Goal: Task Accomplishment & Management: Use online tool/utility

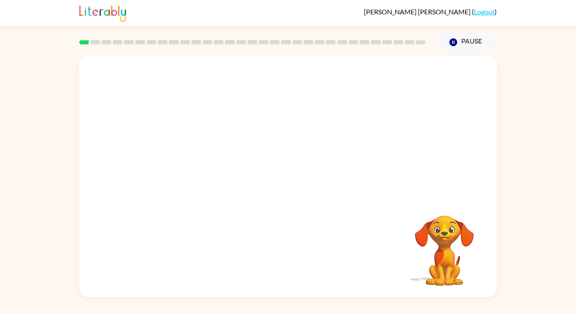
click at [42, 205] on div "Your browser must support playing .mp4 files to use Literably. Please try using…" at bounding box center [288, 174] width 576 height 245
click at [43, 206] on div "Your browser must support playing .mp4 files to use Literably. Please try using…" at bounding box center [288, 174] width 576 height 245
click at [279, 182] on button "button" at bounding box center [288, 180] width 54 height 31
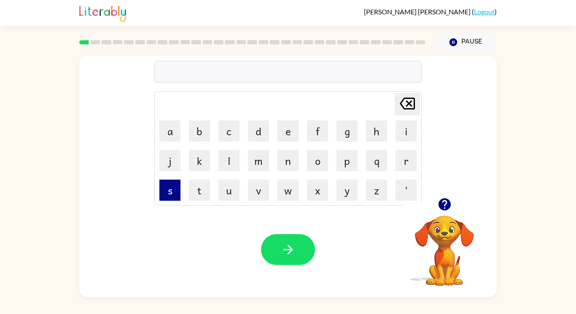
click at [173, 190] on button "s" at bounding box center [170, 189] width 21 height 21
click at [373, 140] on button "h" at bounding box center [376, 130] width 21 height 21
click at [236, 189] on button "u" at bounding box center [229, 189] width 21 height 21
click at [166, 189] on button "s" at bounding box center [170, 189] width 21 height 21
click at [374, 130] on button "h" at bounding box center [376, 130] width 21 height 21
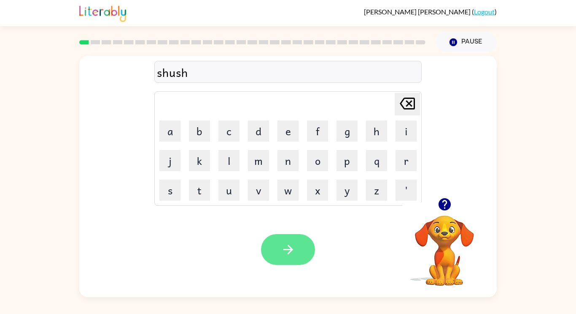
click at [290, 248] on icon "button" at bounding box center [288, 249] width 15 height 15
click at [367, 270] on div "Your browser must support playing .mp4 files to use Literably. Please try using…" at bounding box center [288, 249] width 418 height 95
click at [451, 242] on video "Your browser must support playing .mp4 files to use Literably. Please try using…" at bounding box center [445, 244] width 84 height 84
click at [439, 204] on icon "button" at bounding box center [444, 204] width 12 height 12
click at [440, 239] on video "Your browser must support playing .mp4 files to use Literably. Please try using…" at bounding box center [445, 244] width 84 height 84
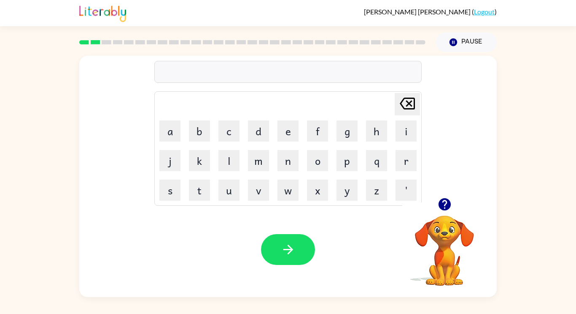
click at [444, 205] on icon "button" at bounding box center [444, 204] width 12 height 12
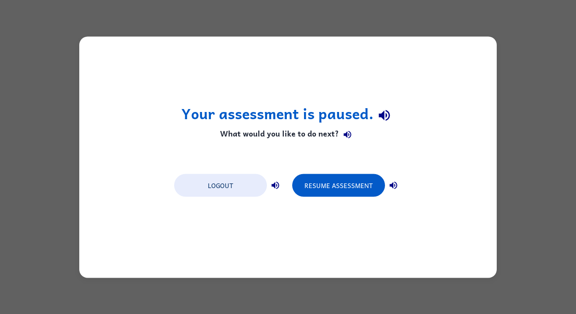
click at [487, 176] on div "Your assessment is paused. What would you like to do next? Logout Resume Assess…" at bounding box center [288, 156] width 418 height 241
click at [360, 189] on button "Resume Assessment" at bounding box center [338, 184] width 93 height 23
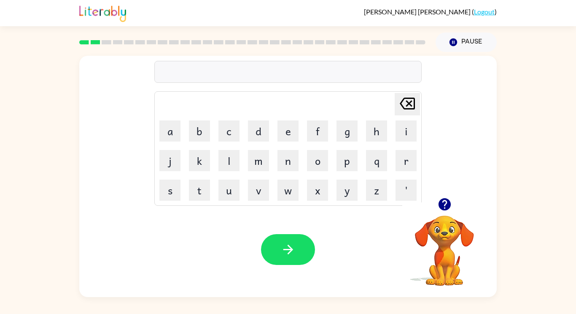
click at [493, 79] on div "[PERSON_NAME] last character input a b c d e f g h i j k l m n o p q r s t u v …" at bounding box center [288, 127] width 418 height 142
click at [445, 221] on video "Your browser must support playing .mp4 files to use Literably. Please try using…" at bounding box center [445, 244] width 84 height 84
click at [446, 241] on video "Your browser must support playing .mp4 files to use Literably. Please try using…" at bounding box center [445, 244] width 84 height 84
click at [443, 206] on icon "button" at bounding box center [444, 204] width 12 height 12
click at [443, 214] on button "button" at bounding box center [445, 204] width 22 height 22
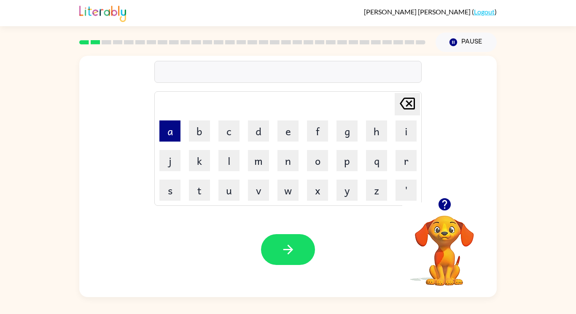
click at [177, 130] on button "a" at bounding box center [170, 130] width 21 height 21
click at [466, 237] on video "Your browser must support playing .mp4 files to use Literably. Please try using…" at bounding box center [445, 244] width 84 height 84
click at [447, 201] on icon "button" at bounding box center [444, 204] width 12 height 12
click at [348, 163] on button "p" at bounding box center [347, 160] width 21 height 21
click at [350, 163] on button "p" at bounding box center [347, 160] width 21 height 21
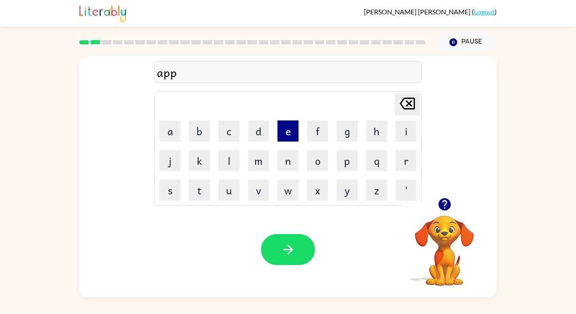
click at [283, 133] on button "e" at bounding box center [288, 130] width 21 height 21
click at [170, 136] on button "a" at bounding box center [170, 130] width 21 height 21
click at [407, 162] on button "r" at bounding box center [406, 160] width 21 height 21
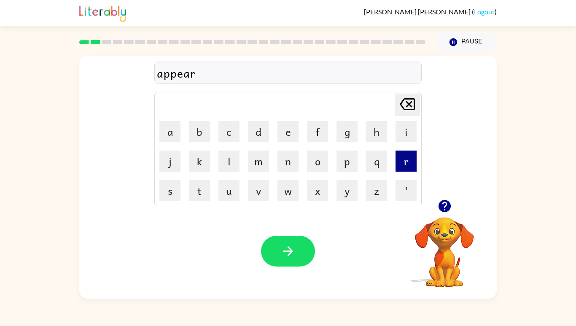
click at [291, 142] on button "e" at bounding box center [288, 131] width 21 height 21
click at [287, 172] on button "n" at bounding box center [288, 161] width 21 height 21
click at [175, 201] on button "s" at bounding box center [170, 190] width 21 height 21
click at [409, 114] on icon "[PERSON_NAME] last character input" at bounding box center [408, 104] width 20 height 20
click at [219, 142] on button "c" at bounding box center [229, 131] width 21 height 21
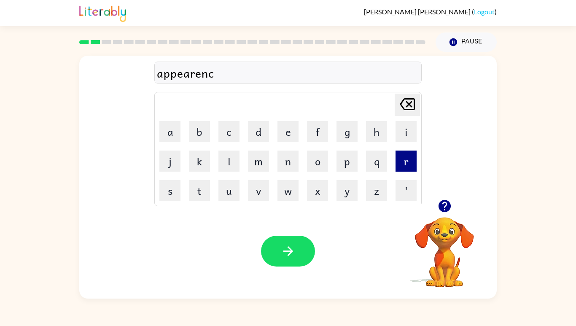
click at [287, 142] on button "e" at bounding box center [288, 131] width 21 height 21
click at [171, 201] on button "s" at bounding box center [170, 190] width 21 height 21
click at [400, 114] on icon "[PERSON_NAME] last character input" at bounding box center [408, 104] width 20 height 20
click at [401, 110] on icon at bounding box center [407, 104] width 15 height 12
click at [403, 114] on icon "[PERSON_NAME] last character input" at bounding box center [408, 104] width 20 height 20
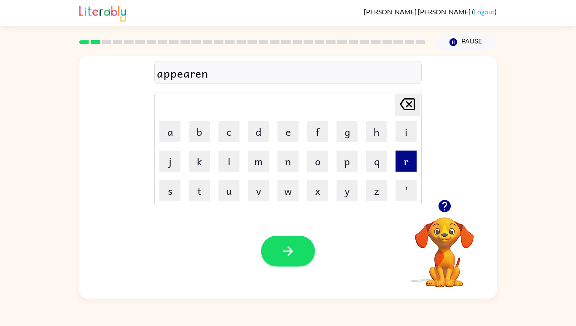
click at [172, 201] on button "s" at bounding box center [170, 190] width 21 height 21
click at [291, 142] on button "e" at bounding box center [288, 131] width 21 height 21
click at [170, 201] on button "s" at bounding box center [170, 190] width 21 height 21
click at [403, 114] on icon "[PERSON_NAME] last character input" at bounding box center [408, 104] width 20 height 20
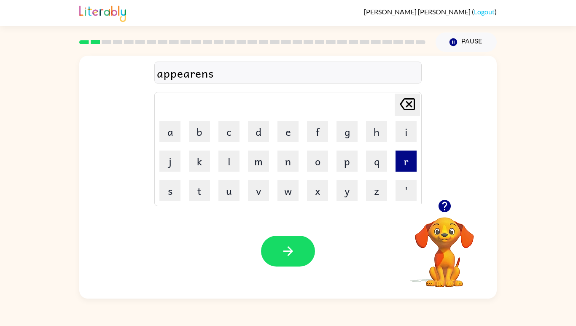
click at [403, 114] on icon "[PERSON_NAME] last character input" at bounding box center [408, 104] width 20 height 20
click at [173, 201] on button "s" at bounding box center [170, 190] width 21 height 21
click at [404, 110] on icon at bounding box center [407, 104] width 15 height 12
click at [223, 142] on button "c" at bounding box center [229, 131] width 21 height 21
click at [295, 142] on button "e" at bounding box center [288, 131] width 21 height 21
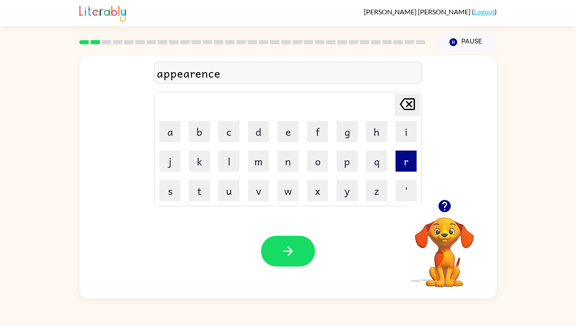
click at [174, 201] on button "s" at bounding box center [170, 190] width 21 height 21
click at [290, 256] on icon "button" at bounding box center [288, 251] width 10 height 10
click at [407, 172] on button "r" at bounding box center [406, 161] width 21 height 21
click at [286, 142] on button "e" at bounding box center [288, 131] width 21 height 21
click at [168, 142] on button "a" at bounding box center [170, 131] width 21 height 21
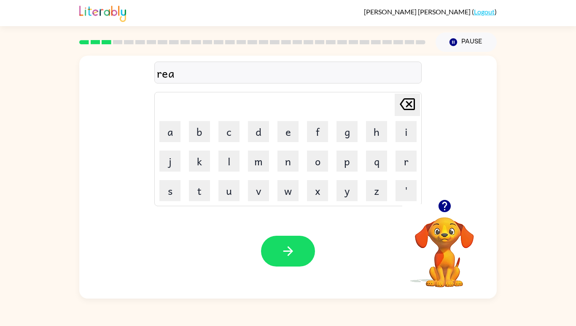
click at [227, 172] on button "l" at bounding box center [229, 161] width 21 height 21
click at [170, 142] on button "a" at bounding box center [170, 131] width 21 height 21
click at [444, 287] on video "Your browser must support playing .mp4 files to use Literably. Please try using…" at bounding box center [445, 246] width 84 height 84
click at [227, 172] on button "l" at bounding box center [229, 161] width 21 height 21
click at [400, 142] on button "i" at bounding box center [406, 131] width 21 height 21
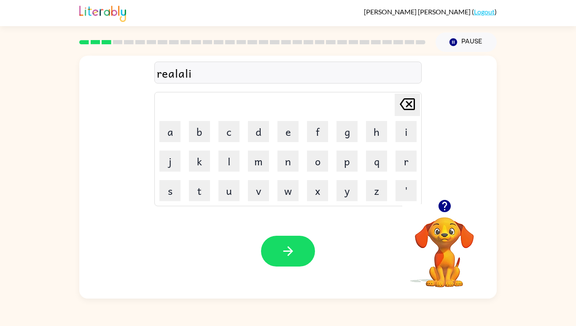
click at [195, 201] on button "t" at bounding box center [199, 190] width 21 height 21
click at [348, 201] on button "y" at bounding box center [347, 190] width 21 height 21
click at [291, 259] on icon "button" at bounding box center [288, 251] width 15 height 15
click at [286, 142] on button "e" at bounding box center [288, 131] width 21 height 21
click at [229, 172] on button "l" at bounding box center [229, 161] width 21 height 21
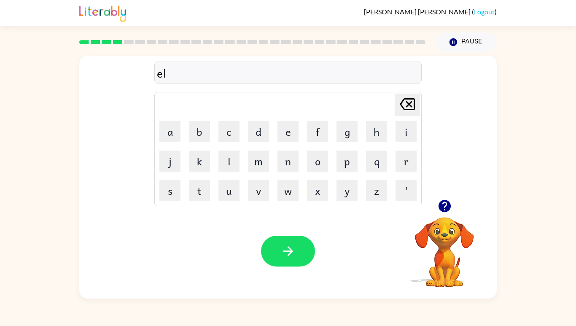
click at [401, 142] on button "i" at bounding box center [406, 131] width 21 height 21
click at [255, 172] on button "m" at bounding box center [258, 161] width 21 height 21
click at [403, 142] on button "i" at bounding box center [406, 131] width 21 height 21
click at [286, 172] on button "n" at bounding box center [288, 161] width 21 height 21
click at [176, 201] on button "s" at bounding box center [170, 190] width 21 height 21
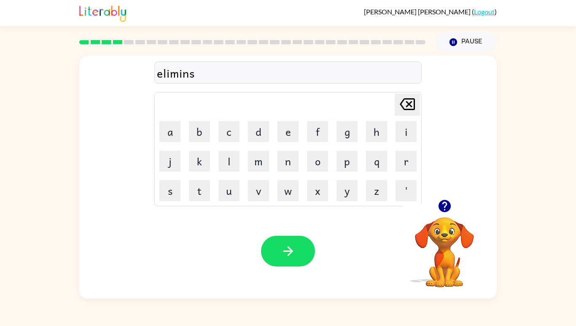
click at [417, 114] on icon "[PERSON_NAME] last character input" at bounding box center [408, 104] width 20 height 20
click at [175, 142] on button "a" at bounding box center [170, 131] width 21 height 21
click at [193, 201] on button "t" at bounding box center [199, 190] width 21 height 21
click at [282, 142] on button "e" at bounding box center [288, 131] width 21 height 21
click at [300, 267] on button "button" at bounding box center [288, 251] width 54 height 31
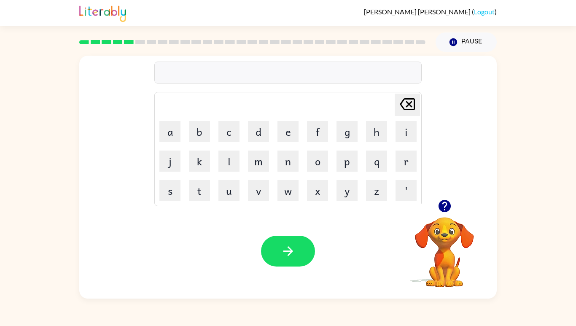
click at [440, 214] on icon "button" at bounding box center [445, 206] width 15 height 15
click at [256, 142] on button "d" at bounding box center [258, 131] width 21 height 21
click at [229, 201] on button "u" at bounding box center [229, 190] width 21 height 21
click at [345, 172] on button "p" at bounding box center [347, 161] width 21 height 21
click at [222, 172] on button "l" at bounding box center [229, 161] width 21 height 21
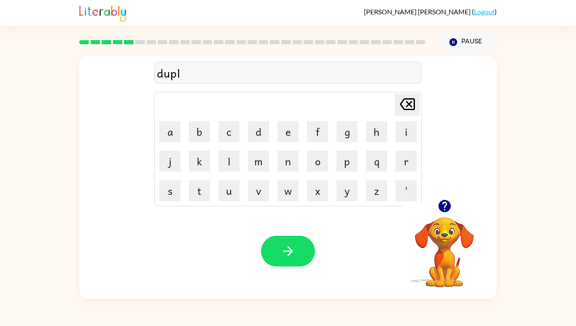
click at [408, 142] on button "i" at bounding box center [406, 131] width 21 height 21
click at [404, 142] on button "i" at bounding box center [406, 131] width 21 height 21
click at [403, 110] on icon at bounding box center [407, 104] width 15 height 12
click at [222, 142] on button "c" at bounding box center [229, 131] width 21 height 21
click at [171, 142] on button "a" at bounding box center [170, 131] width 21 height 21
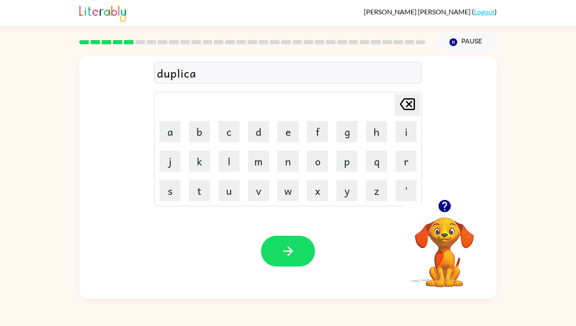
click at [197, 201] on button "t" at bounding box center [199, 190] width 21 height 21
click at [286, 142] on button "e" at bounding box center [288, 131] width 21 height 21
click at [284, 259] on icon "button" at bounding box center [288, 251] width 15 height 15
click at [254, 201] on button "v" at bounding box center [258, 190] width 21 height 21
click at [162, 142] on button "a" at bounding box center [170, 131] width 21 height 21
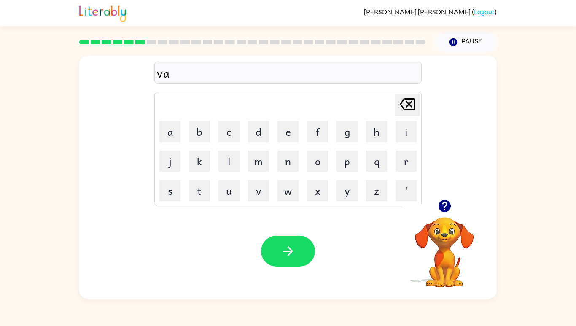
click at [223, 142] on button "c" at bounding box center [229, 131] width 21 height 21
click at [165, 142] on button "a" at bounding box center [170, 131] width 21 height 21
click at [191, 201] on button "t" at bounding box center [199, 190] width 21 height 21
click at [397, 142] on button "i" at bounding box center [406, 131] width 21 height 21
click at [319, 172] on button "o" at bounding box center [317, 161] width 21 height 21
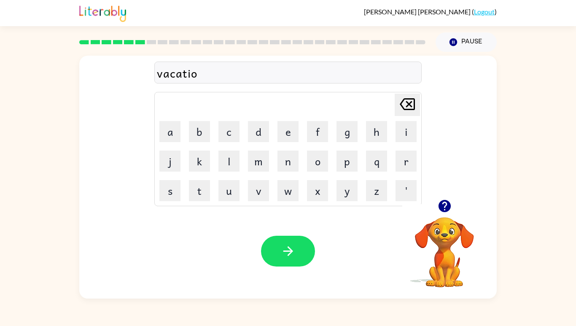
click at [285, 172] on button "n" at bounding box center [288, 161] width 21 height 21
click at [294, 259] on icon "button" at bounding box center [288, 251] width 15 height 15
click at [349, 172] on button "p" at bounding box center [347, 161] width 21 height 21
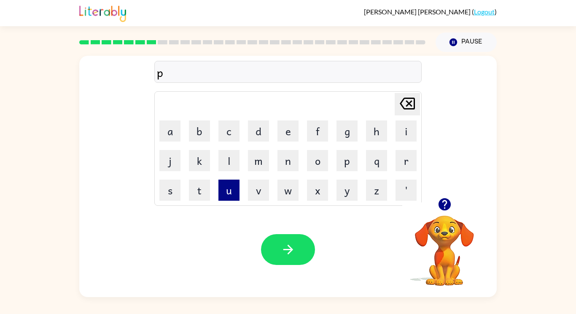
click at [230, 192] on button "u" at bounding box center [229, 189] width 21 height 21
click at [253, 128] on button "d" at bounding box center [258, 130] width 21 height 21
click at [222, 163] on button "l" at bounding box center [229, 160] width 21 height 21
click at [289, 130] on button "e" at bounding box center [288, 130] width 21 height 21
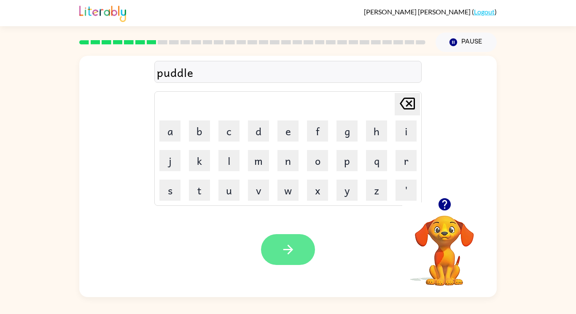
click at [296, 255] on button "button" at bounding box center [288, 249] width 54 height 31
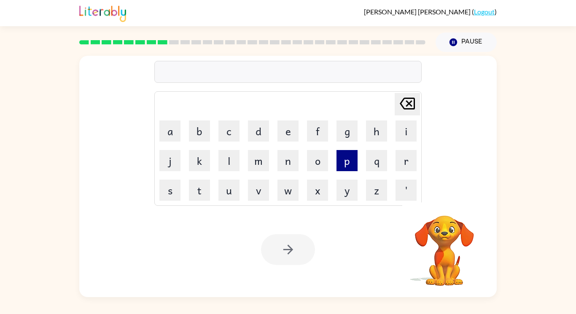
click at [343, 160] on button "p" at bounding box center [347, 160] width 21 height 21
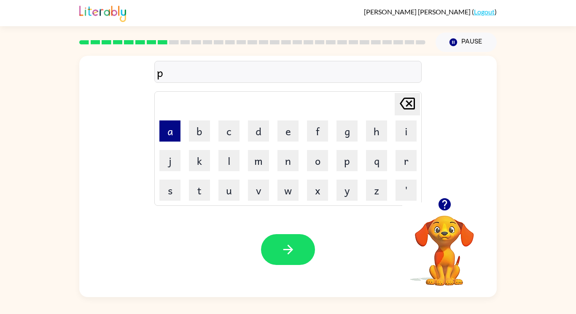
click at [168, 128] on button "a" at bounding box center [170, 130] width 21 height 21
click at [405, 158] on button "r" at bounding box center [406, 160] width 21 height 21
click at [205, 194] on button "t" at bounding box center [199, 189] width 21 height 21
click at [405, 132] on button "i" at bounding box center [406, 130] width 21 height 21
click at [233, 127] on button "c" at bounding box center [229, 130] width 21 height 21
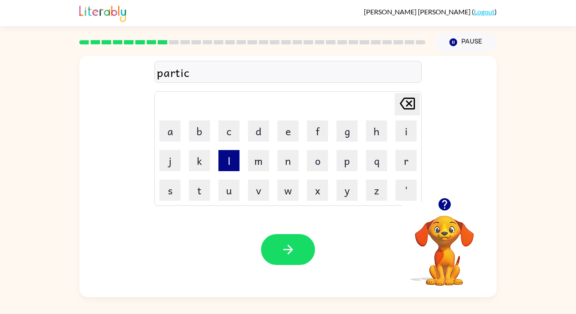
click at [227, 154] on button "l" at bounding box center [229, 160] width 21 height 21
click at [289, 137] on button "e" at bounding box center [288, 130] width 21 height 21
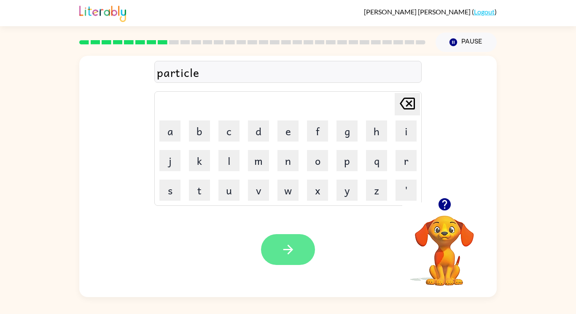
click at [295, 246] on icon "button" at bounding box center [288, 249] width 15 height 15
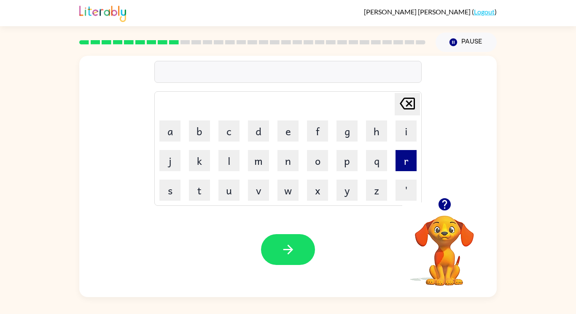
click at [409, 162] on button "r" at bounding box center [406, 160] width 21 height 21
click at [284, 133] on button "e" at bounding box center [288, 130] width 21 height 21
click at [230, 130] on button "c" at bounding box center [229, 130] width 21 height 21
click at [170, 141] on button "a" at bounding box center [170, 130] width 21 height 21
click at [347, 162] on button "p" at bounding box center [347, 160] width 21 height 21
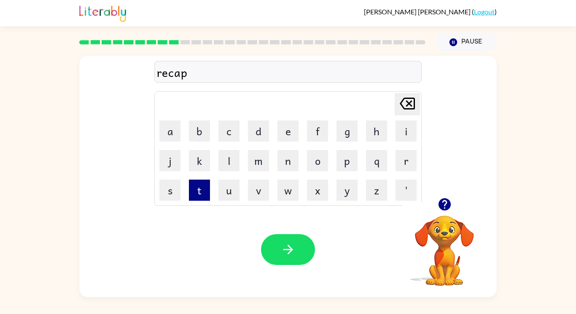
click at [200, 193] on button "t" at bounding box center [199, 189] width 21 height 21
click at [233, 195] on button "u" at bounding box center [229, 189] width 21 height 21
click at [403, 162] on button "r" at bounding box center [406, 160] width 21 height 21
click at [285, 137] on button "e" at bounding box center [288, 130] width 21 height 21
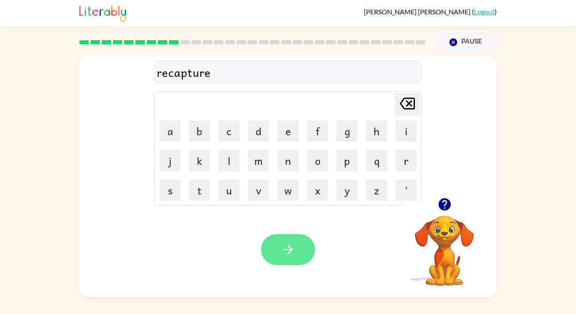
click at [289, 244] on icon "button" at bounding box center [288, 249] width 15 height 15
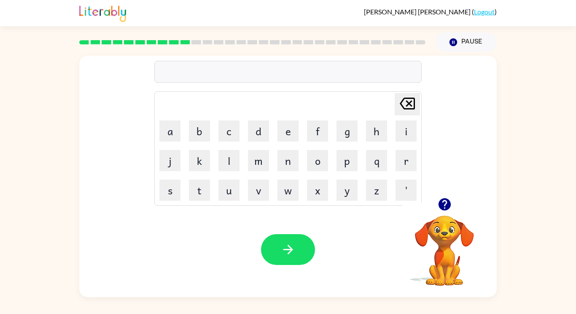
click at [460, 249] on video "Your browser must support playing .mp4 files to use Literably. Please try using…" at bounding box center [445, 244] width 84 height 84
click at [447, 203] on icon "button" at bounding box center [444, 204] width 12 height 12
click at [343, 154] on button "p" at bounding box center [347, 160] width 21 height 21
click at [402, 155] on button "r" at bounding box center [406, 160] width 21 height 21
click at [289, 119] on td "e" at bounding box center [288, 130] width 29 height 29
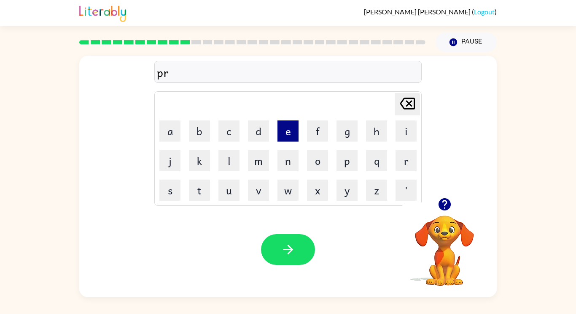
click at [289, 135] on button "e" at bounding box center [288, 130] width 21 height 21
click at [174, 185] on button "s" at bounding box center [170, 189] width 21 height 21
click at [232, 135] on button "c" at bounding box center [229, 130] width 21 height 21
click at [373, 113] on td "[PERSON_NAME] last character input" at bounding box center [288, 103] width 265 height 23
click at [375, 132] on button "h" at bounding box center [376, 130] width 21 height 21
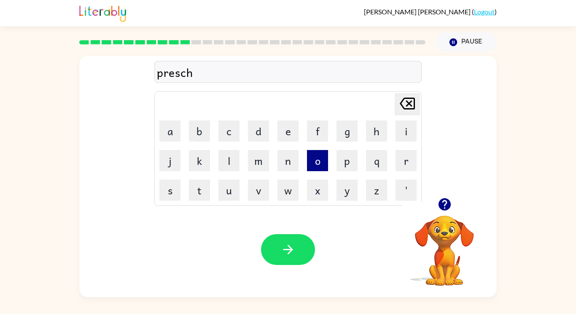
click at [315, 164] on button "o" at bounding box center [317, 160] width 21 height 21
click at [316, 163] on button "o" at bounding box center [317, 160] width 21 height 21
click at [229, 161] on button "l" at bounding box center [229, 160] width 21 height 21
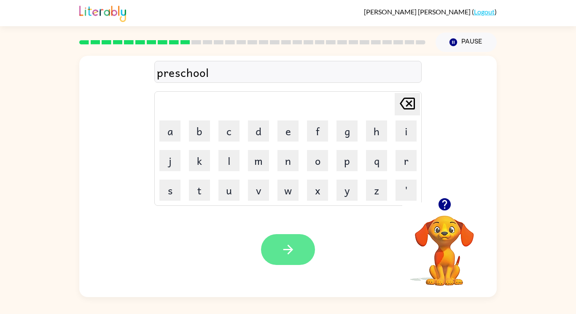
click at [287, 256] on icon "button" at bounding box center [288, 249] width 15 height 15
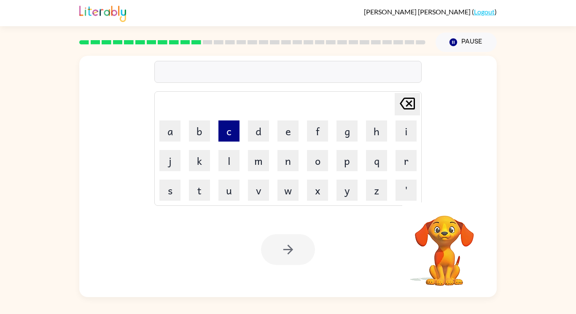
click at [235, 125] on button "c" at bounding box center [229, 130] width 21 height 21
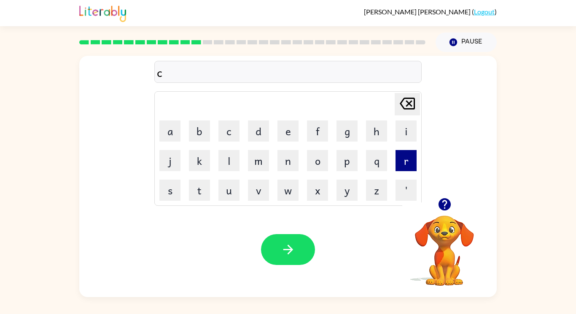
click at [401, 161] on button "r" at bounding box center [406, 160] width 21 height 21
click at [175, 127] on button "a" at bounding box center [170, 130] width 21 height 21
click at [263, 195] on button "v" at bounding box center [258, 189] width 21 height 21
click at [285, 139] on button "e" at bounding box center [288, 130] width 21 height 21
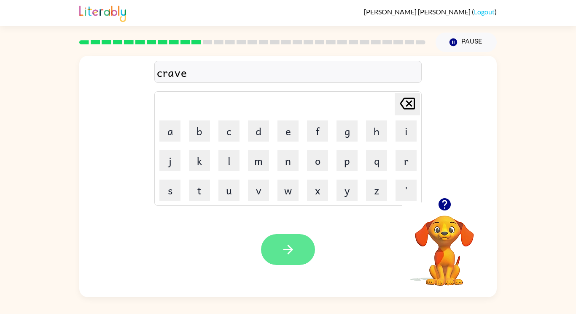
click at [298, 245] on button "button" at bounding box center [288, 249] width 54 height 31
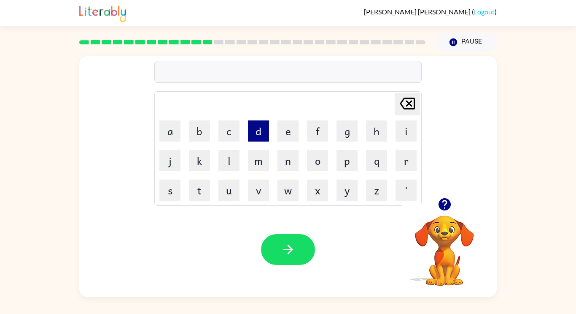
click at [262, 133] on button "d" at bounding box center [258, 130] width 21 height 21
click at [398, 133] on button "i" at bounding box center [406, 130] width 21 height 21
click at [233, 133] on button "c" at bounding box center [229, 130] width 21 height 21
click at [235, 131] on button "c" at bounding box center [229, 130] width 21 height 21
click at [411, 97] on icon "[PERSON_NAME] last character input" at bounding box center [408, 103] width 20 height 20
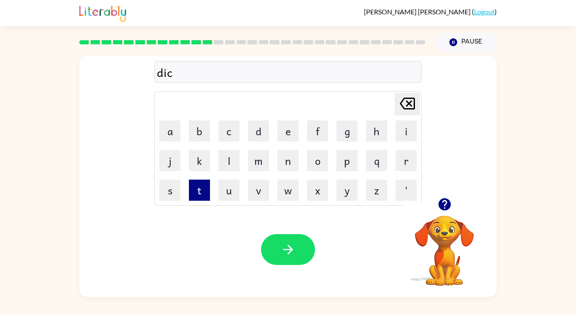
click at [199, 187] on button "t" at bounding box center [199, 189] width 21 height 21
click at [168, 127] on button "a" at bounding box center [170, 130] width 21 height 21
click at [206, 192] on button "t" at bounding box center [199, 189] width 21 height 21
click at [279, 127] on button "e" at bounding box center [288, 130] width 21 height 21
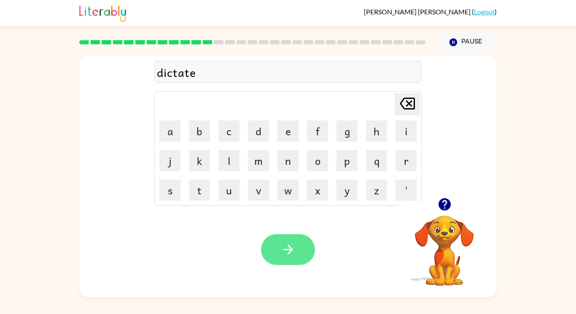
click at [296, 260] on button "button" at bounding box center [288, 249] width 54 height 31
click at [574, 265] on div "[PERSON_NAME] last character input a b c d e f g h i j k l m n o p q r s t u v …" at bounding box center [288, 174] width 576 height 245
click at [574, 266] on div "[PERSON_NAME] last character input a b c d e f g h i j k l m n o p q r s t u v …" at bounding box center [288, 174] width 576 height 245
click at [444, 223] on video "Your browser must support playing .mp4 files to use Literably. Please try using…" at bounding box center [445, 244] width 84 height 84
click at [444, 205] on icon "button" at bounding box center [445, 204] width 15 height 15
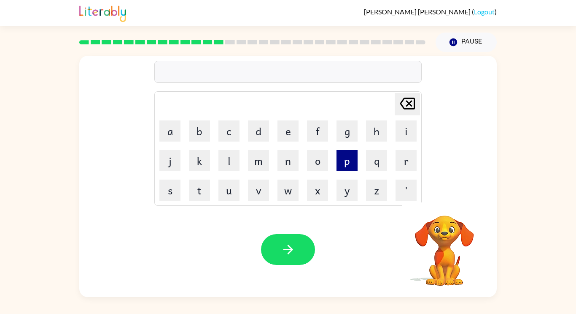
click at [345, 160] on button "p" at bounding box center [347, 160] width 21 height 21
click at [168, 129] on button "a" at bounding box center [170, 130] width 21 height 21
click at [341, 195] on button "y" at bounding box center [347, 189] width 21 height 21
click at [258, 163] on button "m" at bounding box center [258, 160] width 21 height 21
click at [293, 136] on button "e" at bounding box center [288, 130] width 21 height 21
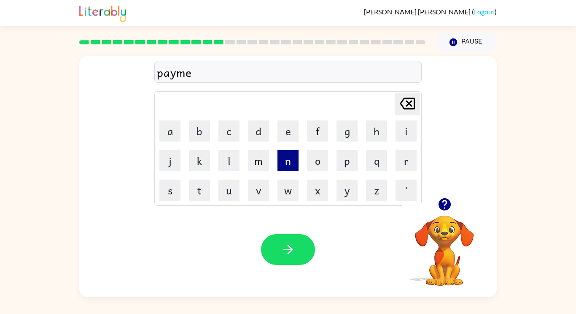
click at [291, 156] on button "n" at bounding box center [288, 160] width 21 height 21
click at [206, 192] on button "t" at bounding box center [199, 189] width 21 height 21
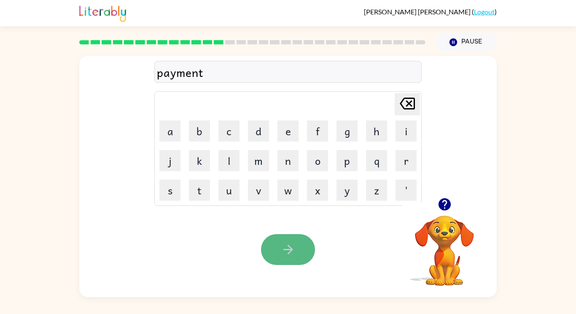
click at [289, 251] on icon "button" at bounding box center [288, 249] width 15 height 15
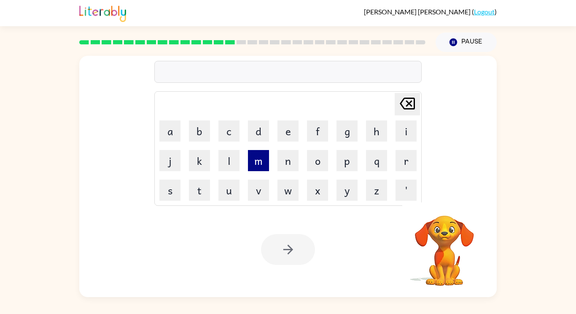
click at [259, 166] on button "m" at bounding box center [258, 160] width 21 height 21
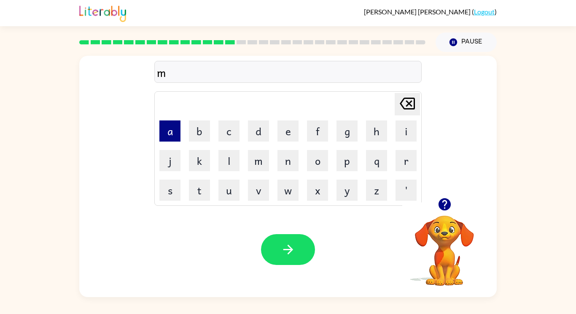
click at [163, 135] on button "a" at bounding box center [170, 130] width 21 height 21
click at [168, 162] on button "j" at bounding box center [170, 160] width 21 height 21
click at [313, 167] on button "o" at bounding box center [317, 160] width 21 height 21
click at [401, 165] on button "r" at bounding box center [406, 160] width 21 height 21
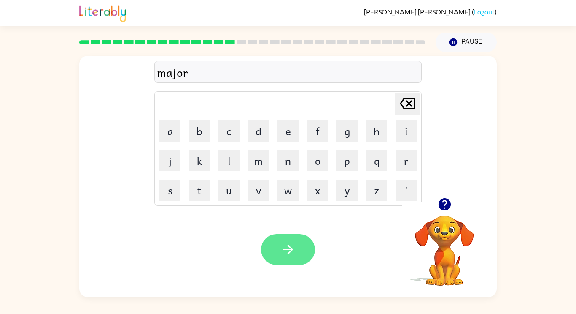
click at [297, 248] on button "button" at bounding box center [288, 249] width 54 height 31
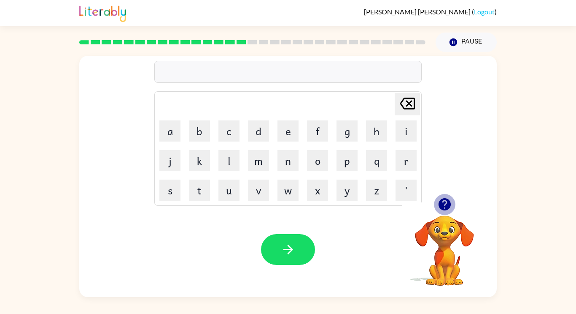
click at [448, 202] on icon "button" at bounding box center [444, 204] width 12 height 12
click at [173, 195] on button "s" at bounding box center [170, 189] width 21 height 21
click at [342, 167] on button "p" at bounding box center [347, 160] width 21 height 21
click at [171, 134] on button "a" at bounding box center [170, 130] width 21 height 21
click at [401, 168] on button "r" at bounding box center [406, 160] width 21 height 21
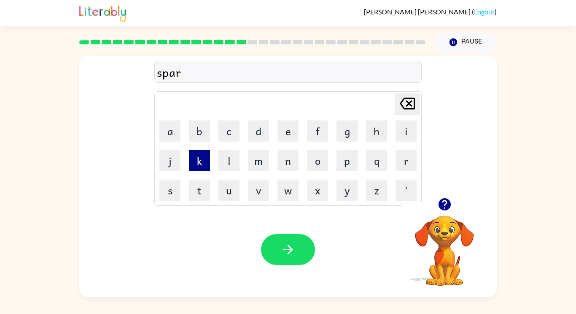
click at [201, 160] on button "k" at bounding box center [199, 160] width 21 height 21
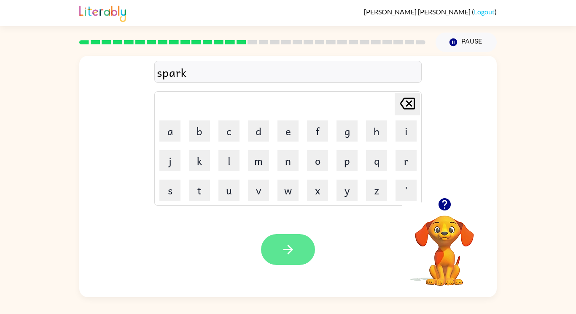
click at [295, 249] on icon "button" at bounding box center [288, 249] width 15 height 15
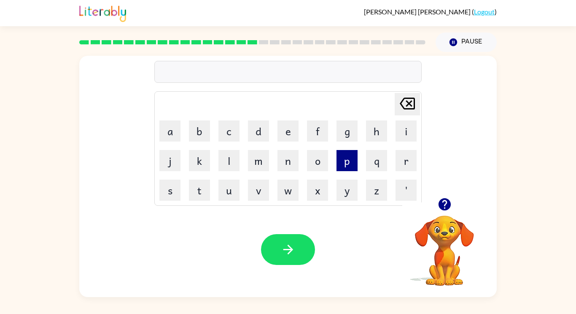
click at [345, 168] on button "p" at bounding box center [347, 160] width 21 height 21
click at [171, 136] on button "a" at bounding box center [170, 130] width 21 height 21
click at [223, 159] on button "l" at bounding box center [229, 160] width 21 height 21
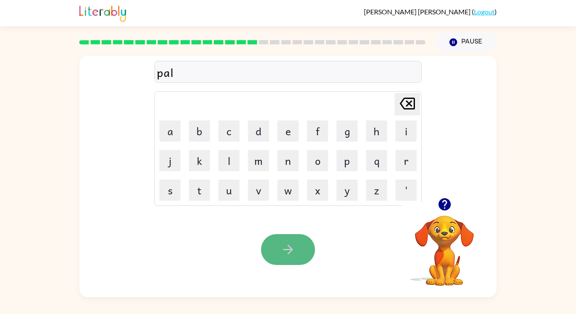
click at [294, 251] on icon "button" at bounding box center [288, 249] width 15 height 15
click at [445, 203] on icon "button" at bounding box center [444, 204] width 12 height 12
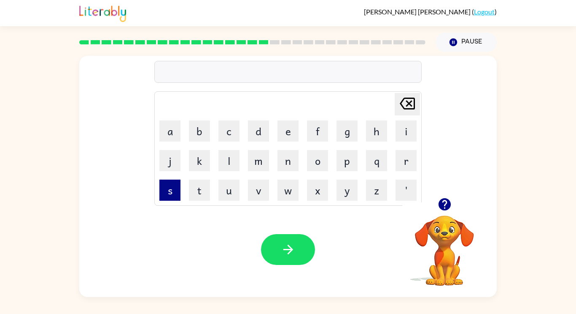
click at [167, 196] on button "s" at bounding box center [170, 189] width 21 height 21
click at [348, 170] on button "p" at bounding box center [347, 160] width 21 height 21
click at [401, 136] on button "i" at bounding box center [406, 130] width 21 height 21
click at [287, 168] on button "n" at bounding box center [288, 160] width 21 height 21
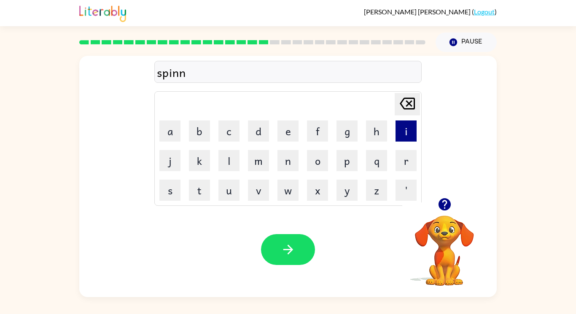
click at [403, 134] on button "i" at bounding box center [406, 130] width 21 height 21
click at [287, 167] on button "n" at bounding box center [288, 160] width 21 height 21
click at [339, 135] on button "g" at bounding box center [347, 130] width 21 height 21
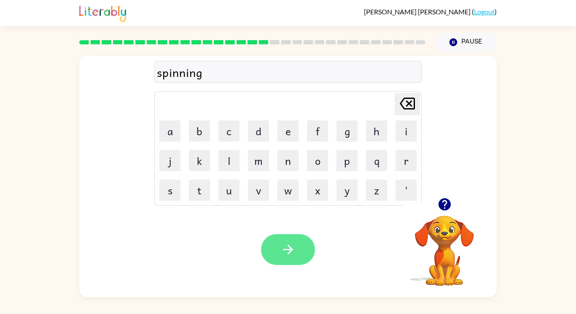
click at [294, 246] on icon "button" at bounding box center [288, 249] width 15 height 15
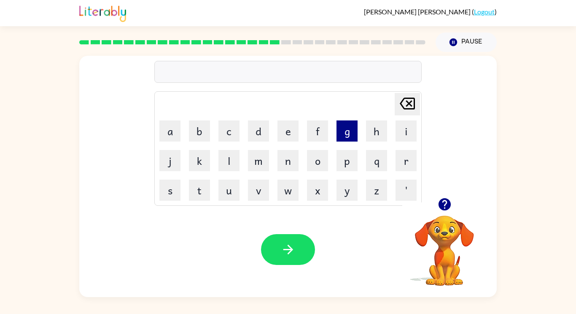
click at [338, 138] on button "g" at bounding box center [347, 130] width 21 height 21
click at [401, 163] on button "r" at bounding box center [406, 160] width 21 height 21
click at [222, 198] on button "u" at bounding box center [229, 189] width 21 height 21
click at [257, 164] on button "m" at bounding box center [258, 160] width 21 height 21
click at [340, 170] on button "p" at bounding box center [347, 160] width 21 height 21
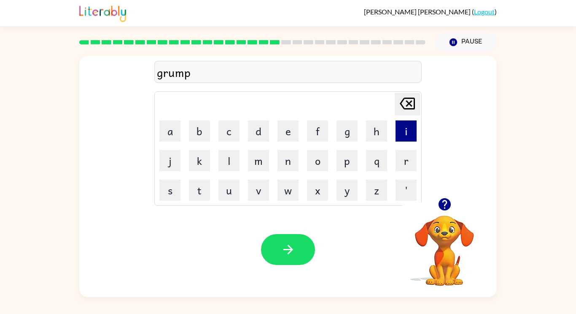
click at [401, 133] on button "i" at bounding box center [406, 130] width 21 height 21
click at [287, 136] on button "e" at bounding box center [288, 130] width 21 height 21
click at [168, 195] on button "s" at bounding box center [170, 189] width 21 height 21
click at [198, 194] on button "t" at bounding box center [199, 189] width 21 height 21
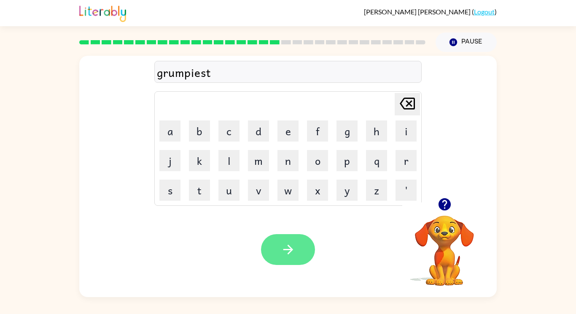
click at [290, 246] on icon "button" at bounding box center [288, 249] width 10 height 10
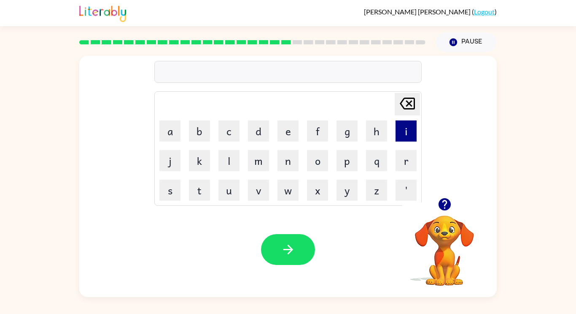
click at [404, 135] on button "i" at bounding box center [406, 130] width 21 height 21
click at [288, 159] on button "n" at bounding box center [288, 160] width 21 height 21
click at [225, 135] on button "c" at bounding box center [229, 130] width 21 height 21
click at [405, 166] on button "r" at bounding box center [406, 160] width 21 height 21
click at [287, 137] on button "e" at bounding box center [288, 130] width 21 height 21
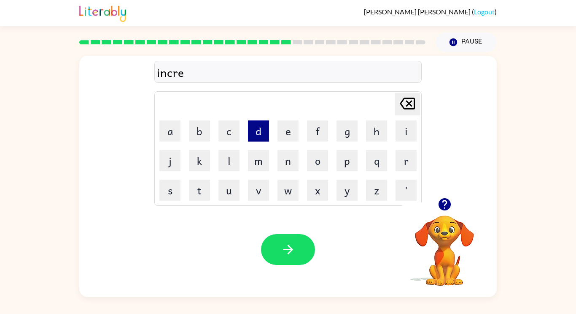
click at [254, 132] on button "d" at bounding box center [258, 130] width 21 height 21
click at [409, 128] on button "i" at bounding box center [406, 130] width 21 height 21
click at [167, 134] on button "a" at bounding box center [170, 130] width 21 height 21
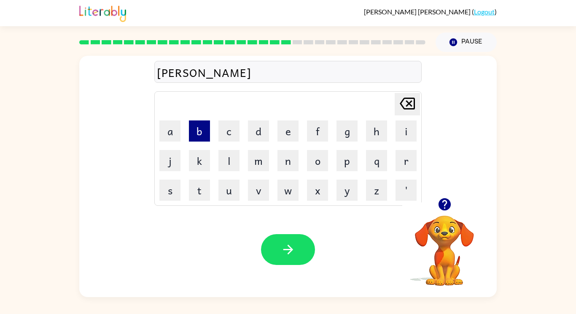
click at [194, 132] on button "b" at bounding box center [199, 130] width 21 height 21
click at [226, 157] on button "l" at bounding box center [229, 160] width 21 height 21
click at [284, 133] on button "e" at bounding box center [288, 130] width 21 height 21
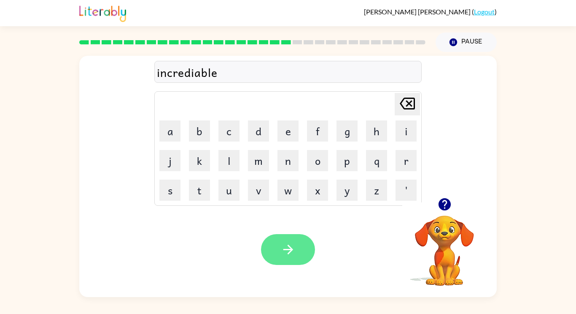
click at [292, 263] on button "button" at bounding box center [288, 249] width 54 height 31
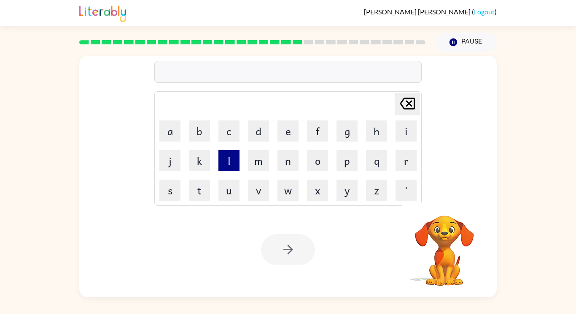
click at [230, 164] on button "l" at bounding box center [229, 160] width 21 height 21
click at [401, 133] on button "i" at bounding box center [406, 130] width 21 height 21
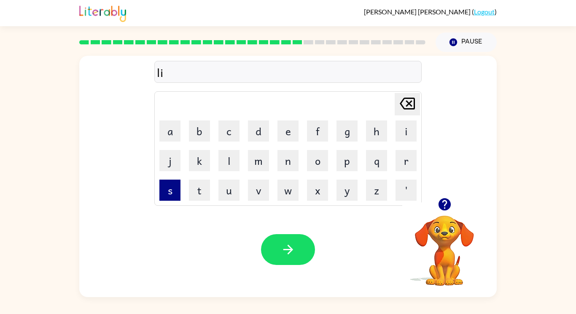
click at [176, 188] on button "s" at bounding box center [170, 189] width 21 height 21
click at [200, 188] on button "t" at bounding box center [199, 189] width 21 height 21
click at [287, 135] on button "e" at bounding box center [288, 130] width 21 height 21
click at [287, 161] on button "n" at bounding box center [288, 160] width 21 height 21
click at [255, 129] on button "d" at bounding box center [258, 130] width 21 height 21
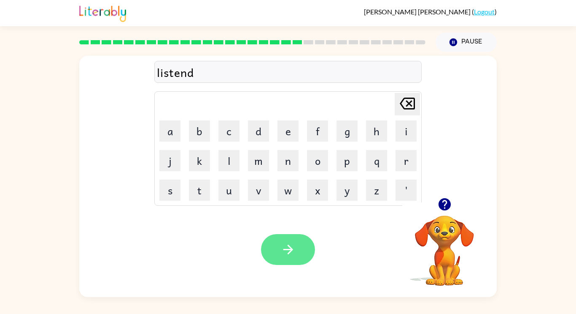
click at [293, 242] on icon "button" at bounding box center [288, 249] width 15 height 15
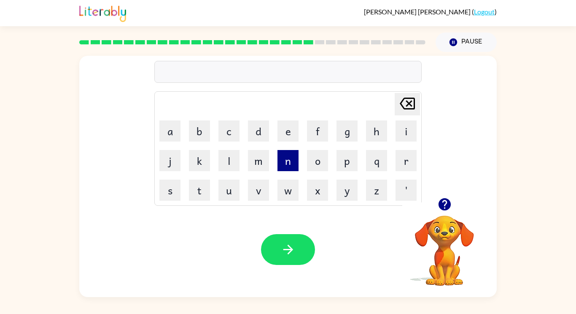
click at [283, 164] on button "n" at bounding box center [288, 160] width 21 height 21
click at [317, 160] on button "o" at bounding box center [317, 160] width 21 height 21
click at [260, 162] on button "m" at bounding box center [258, 160] width 21 height 21
click at [402, 134] on button "i" at bounding box center [406, 130] width 21 height 21
click at [287, 165] on button "n" at bounding box center [288, 160] width 21 height 21
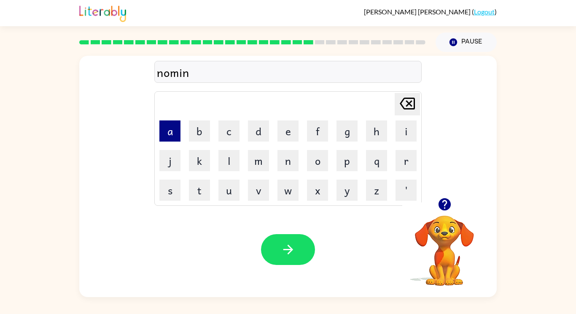
click at [170, 129] on button "a" at bounding box center [170, 130] width 21 height 21
click at [198, 192] on button "t" at bounding box center [199, 189] width 21 height 21
click at [292, 127] on button "e" at bounding box center [288, 130] width 21 height 21
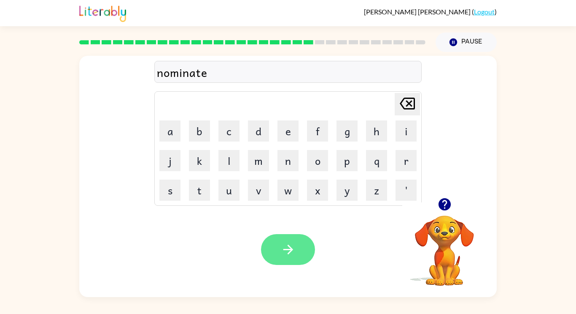
click at [293, 244] on icon "button" at bounding box center [288, 249] width 15 height 15
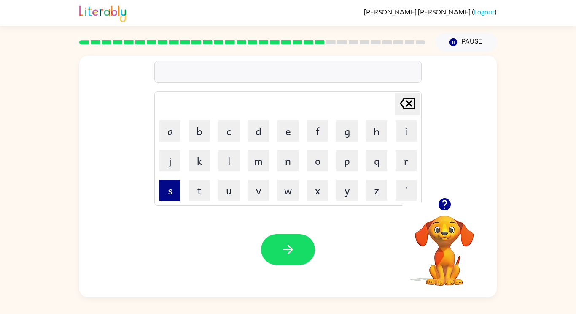
click at [172, 192] on button "s" at bounding box center [170, 189] width 21 height 21
click at [174, 134] on button "a" at bounding box center [170, 130] width 21 height 21
click at [175, 189] on button "s" at bounding box center [170, 189] width 21 height 21
click at [198, 191] on button "t" at bounding box center [199, 189] width 21 height 21
click at [171, 135] on button "a" at bounding box center [170, 130] width 21 height 21
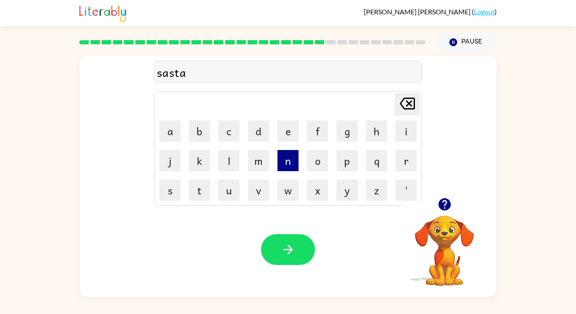
click at [289, 162] on button "n" at bounding box center [288, 160] width 21 height 21
click at [288, 134] on button "e" at bounding box center [288, 130] width 21 height 21
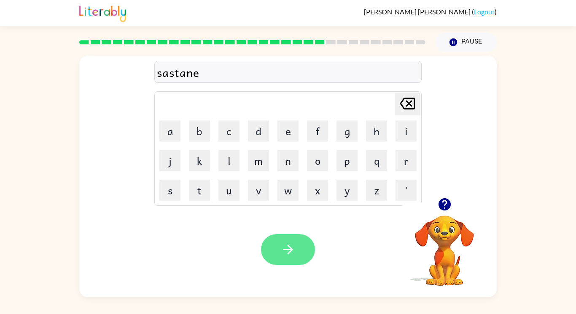
click at [294, 245] on icon "button" at bounding box center [288, 249] width 15 height 15
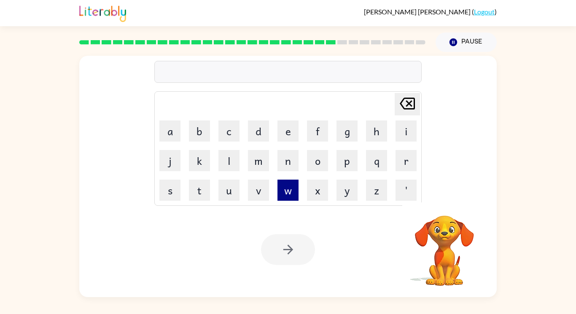
click at [284, 192] on button "w" at bounding box center [288, 189] width 21 height 21
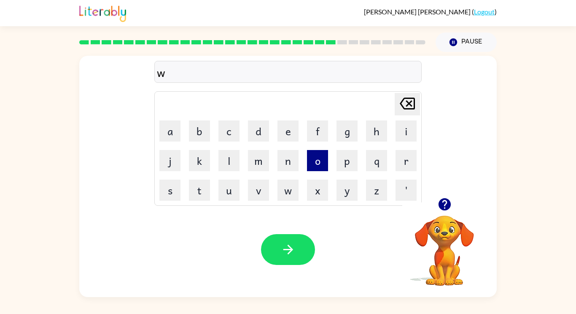
click at [314, 169] on button "o" at bounding box center [317, 160] width 21 height 21
click at [403, 169] on button "r" at bounding box center [406, 160] width 21 height 21
click at [206, 190] on button "t" at bounding box center [199, 189] width 21 height 21
click at [372, 135] on button "h" at bounding box center [376, 130] width 21 height 21
click at [351, 197] on button "y" at bounding box center [347, 189] width 21 height 21
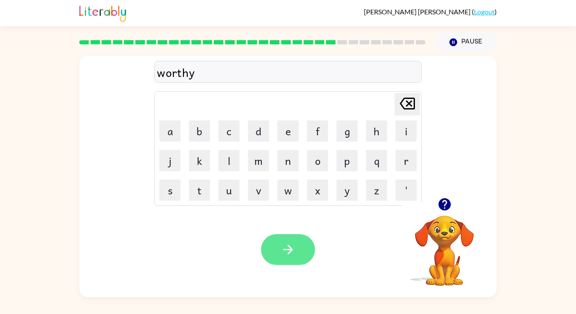
click at [292, 252] on icon "button" at bounding box center [288, 249] width 15 height 15
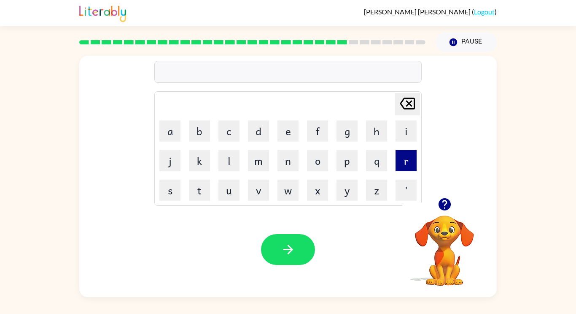
click at [403, 166] on button "r" at bounding box center [406, 160] width 21 height 21
click at [283, 137] on button "e" at bounding box center [288, 130] width 21 height 21
click at [222, 162] on button "l" at bounding box center [229, 160] width 21 height 21
click at [173, 130] on button "a" at bounding box center [170, 130] width 21 height 21
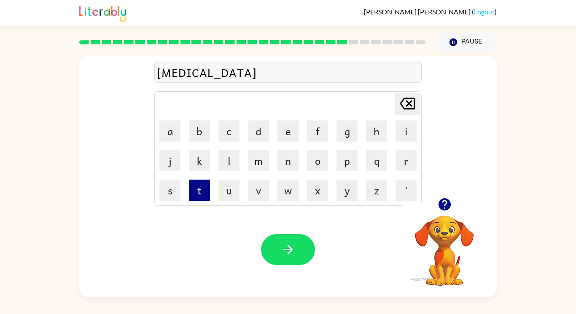
click at [204, 190] on button "t" at bounding box center [199, 189] width 21 height 21
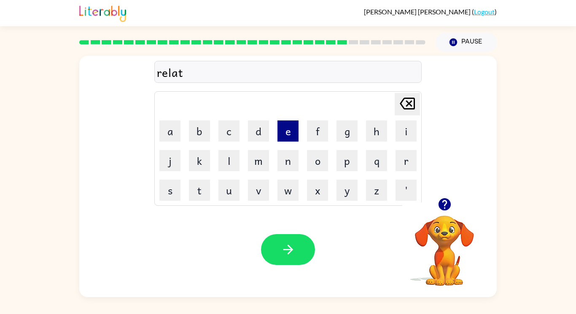
click at [285, 138] on button "e" at bounding box center [288, 130] width 21 height 21
click at [440, 203] on icon "button" at bounding box center [444, 204] width 12 height 12
click at [260, 132] on button "d" at bounding box center [258, 130] width 21 height 21
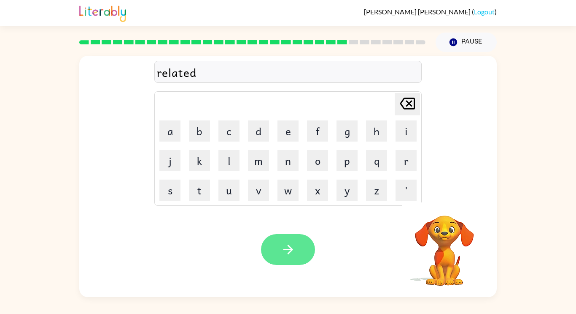
click at [313, 249] on button "button" at bounding box center [288, 249] width 54 height 31
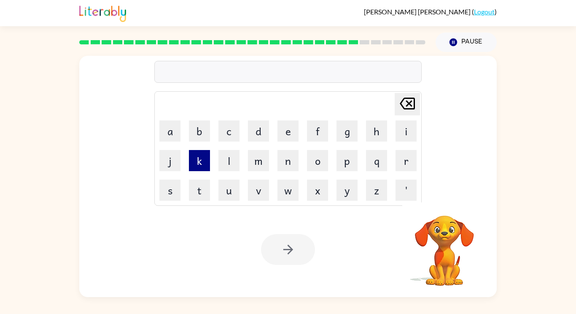
click at [199, 160] on button "k" at bounding box center [199, 160] width 21 height 21
click at [400, 128] on button "i" at bounding box center [406, 130] width 21 height 21
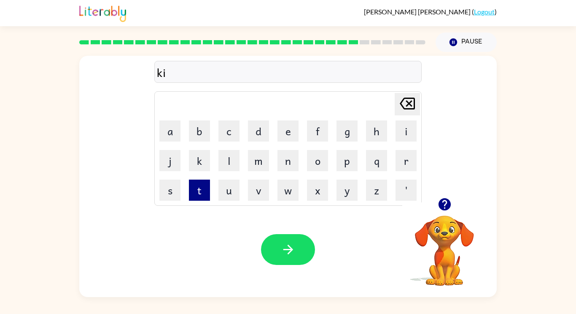
click at [197, 188] on button "t" at bounding box center [199, 189] width 21 height 21
click at [201, 192] on button "t" at bounding box center [199, 189] width 21 height 21
click at [283, 138] on button "e" at bounding box center [288, 130] width 21 height 21
click at [286, 166] on button "n" at bounding box center [288, 160] width 21 height 21
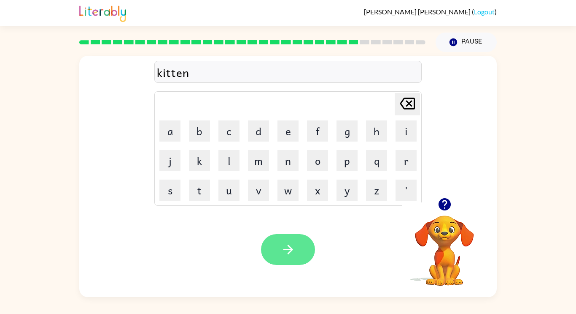
click at [297, 260] on button "button" at bounding box center [288, 249] width 54 height 31
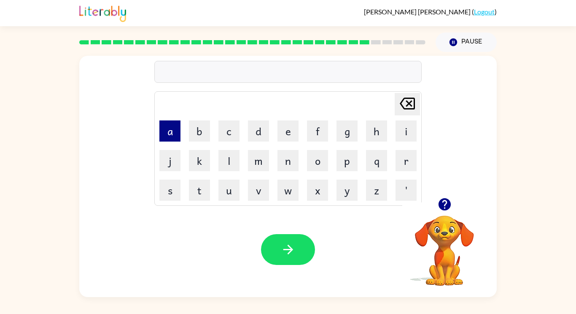
click at [172, 128] on button "a" at bounding box center [170, 130] width 21 height 21
click at [350, 169] on button "p" at bounding box center [347, 160] width 21 height 21
click at [171, 136] on button "a" at bounding box center [170, 130] width 21 height 21
click at [403, 164] on button "r" at bounding box center [406, 160] width 21 height 21
click at [196, 191] on button "t" at bounding box center [199, 189] width 21 height 21
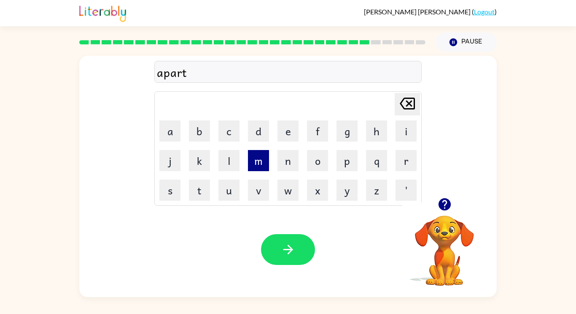
click at [252, 162] on button "m" at bounding box center [258, 160] width 21 height 21
click at [281, 134] on button "e" at bounding box center [288, 130] width 21 height 21
click at [287, 164] on button "n" at bounding box center [288, 160] width 21 height 21
click at [198, 194] on button "t" at bounding box center [199, 189] width 21 height 21
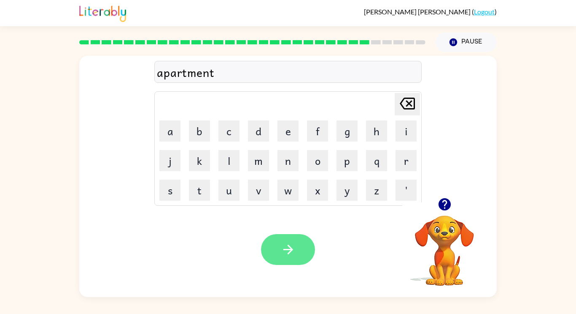
click at [275, 246] on button "button" at bounding box center [288, 249] width 54 height 31
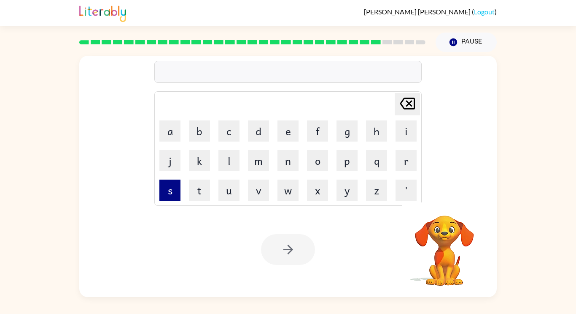
click at [171, 195] on button "s" at bounding box center [170, 189] width 21 height 21
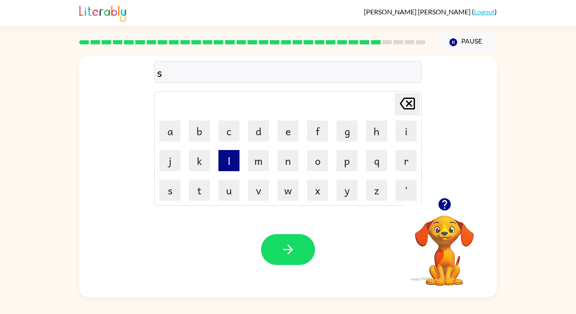
click at [230, 164] on button "l" at bounding box center [229, 160] width 21 height 21
click at [403, 129] on button "i" at bounding box center [406, 130] width 21 height 21
click at [346, 131] on button "g" at bounding box center [347, 130] width 21 height 21
click at [373, 132] on button "h" at bounding box center [376, 130] width 21 height 21
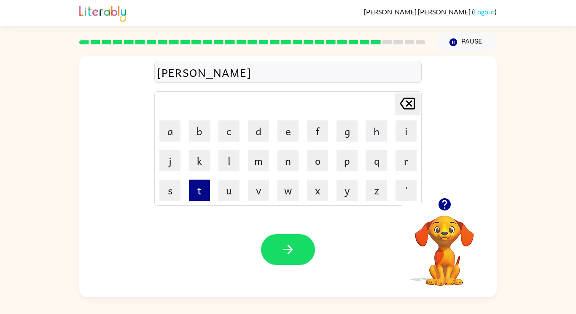
click at [196, 192] on button "t" at bounding box center [199, 189] width 21 height 21
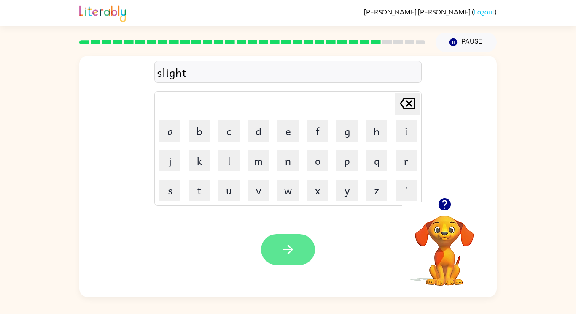
click at [283, 235] on button "button" at bounding box center [288, 249] width 54 height 31
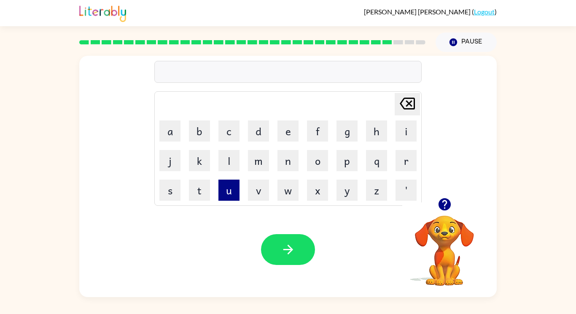
click at [228, 189] on button "u" at bounding box center [229, 189] width 21 height 21
click at [287, 164] on button "n" at bounding box center [288, 160] width 21 height 21
click at [398, 133] on button "i" at bounding box center [406, 130] width 21 height 21
click at [262, 190] on button "v" at bounding box center [258, 189] width 21 height 21
click at [289, 134] on button "e" at bounding box center [288, 130] width 21 height 21
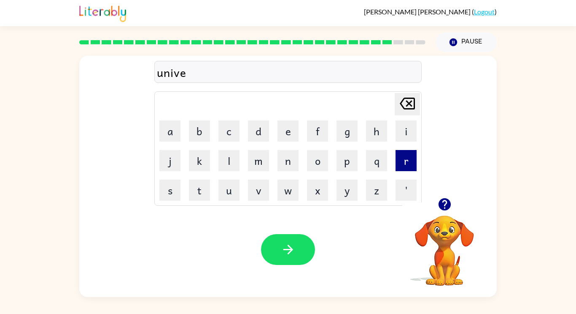
click at [403, 164] on button "r" at bounding box center [406, 160] width 21 height 21
click at [174, 191] on button "s" at bounding box center [170, 189] width 21 height 21
click at [168, 131] on button "a" at bounding box center [170, 130] width 21 height 21
click at [229, 162] on button "l" at bounding box center [229, 160] width 21 height 21
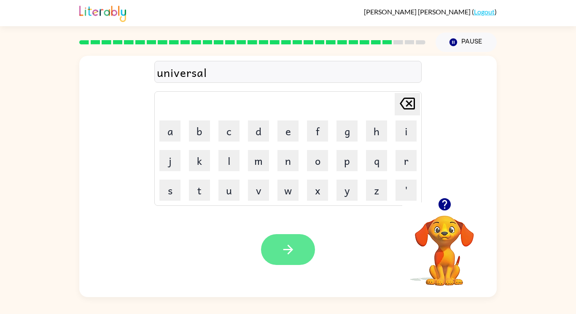
click at [292, 250] on icon "button" at bounding box center [288, 249] width 10 height 10
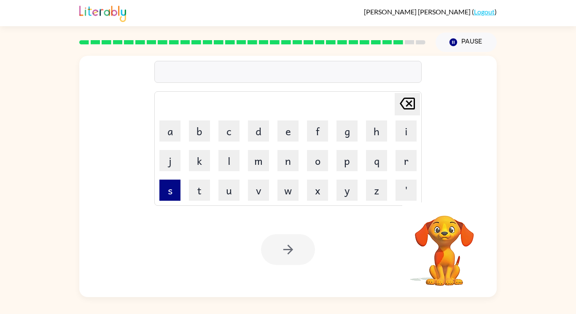
click at [171, 192] on button "s" at bounding box center [170, 189] width 21 height 21
click at [404, 138] on button "i" at bounding box center [406, 130] width 21 height 21
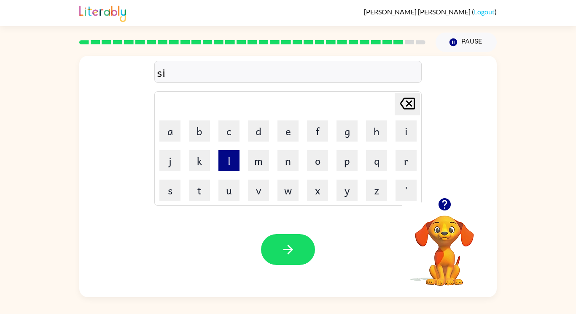
click at [230, 166] on button "l" at bounding box center [229, 160] width 21 height 21
click at [255, 190] on button "v" at bounding box center [258, 189] width 21 height 21
click at [286, 134] on button "e" at bounding box center [288, 130] width 21 height 21
click at [403, 165] on button "r" at bounding box center [406, 160] width 21 height 21
click at [282, 194] on button "w" at bounding box center [288, 189] width 21 height 21
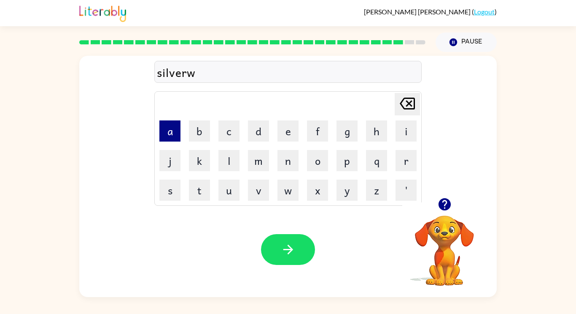
click at [170, 140] on button "a" at bounding box center [170, 130] width 21 height 21
click at [400, 170] on button "r" at bounding box center [406, 160] width 21 height 21
click at [287, 135] on button "e" at bounding box center [288, 130] width 21 height 21
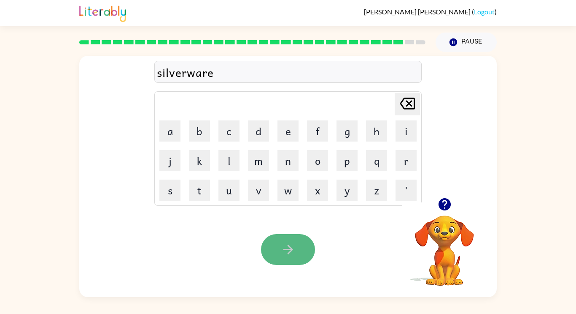
click at [295, 263] on button "button" at bounding box center [288, 249] width 54 height 31
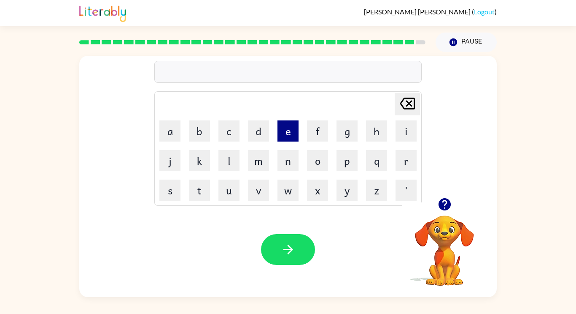
click at [286, 131] on button "e" at bounding box center [288, 130] width 21 height 21
click at [290, 161] on button "n" at bounding box center [288, 160] width 21 height 21
click at [223, 135] on button "c" at bounding box center [229, 130] width 21 height 21
click at [317, 167] on button "o" at bounding box center [317, 160] width 21 height 21
click at [226, 191] on button "u" at bounding box center [229, 189] width 21 height 21
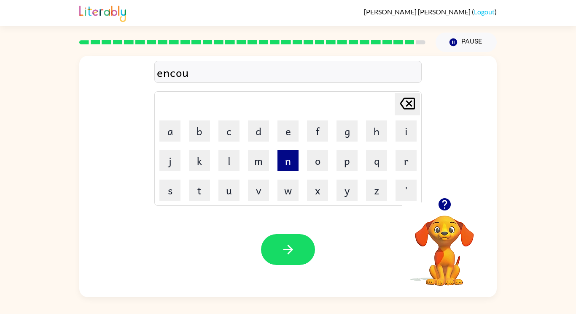
click at [287, 158] on button "n" at bounding box center [288, 160] width 21 height 21
click at [199, 190] on button "t" at bounding box center [199, 189] width 21 height 21
click at [283, 137] on button "e" at bounding box center [288, 130] width 21 height 21
click at [408, 169] on button "r" at bounding box center [406, 160] width 21 height 21
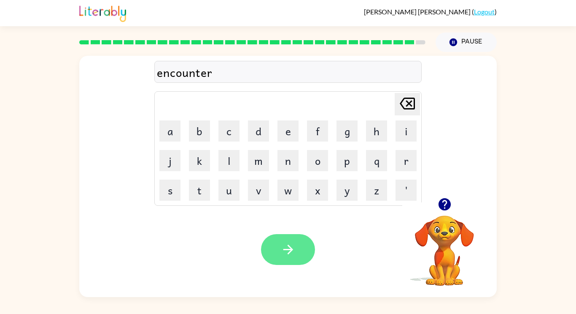
click at [284, 244] on icon "button" at bounding box center [288, 249] width 15 height 15
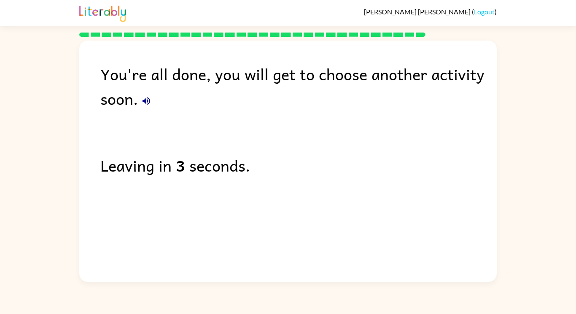
click at [0, 223] on div "You're all done, you will get to choose another activity soon. Leaving in 3 sec…" at bounding box center [288, 159] width 576 height 245
